Goal: Task Accomplishment & Management: Manage account settings

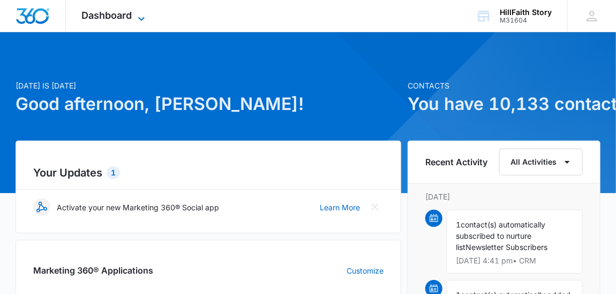
click at [141, 17] on icon at bounding box center [141, 18] width 13 height 13
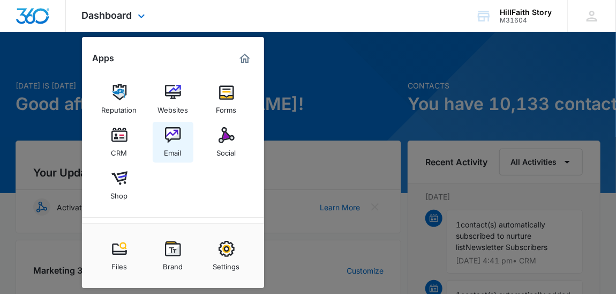
click at [175, 138] on img at bounding box center [173, 135] width 16 height 16
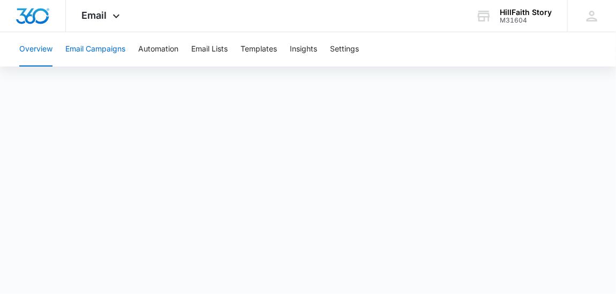
click at [103, 48] on button "Email Campaigns" at bounding box center [95, 49] width 60 height 34
click at [588, 18] on icon at bounding box center [592, 16] width 16 height 16
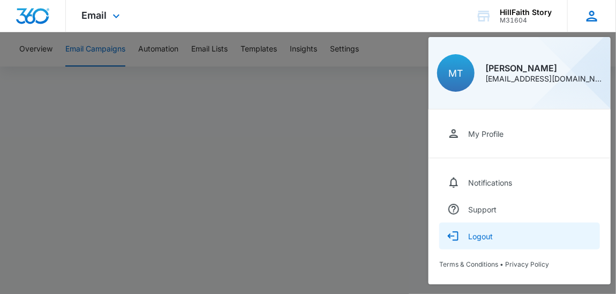
click at [489, 237] on div "Logout" at bounding box center [480, 235] width 25 height 9
